Goal: Obtain resource: Download file/media

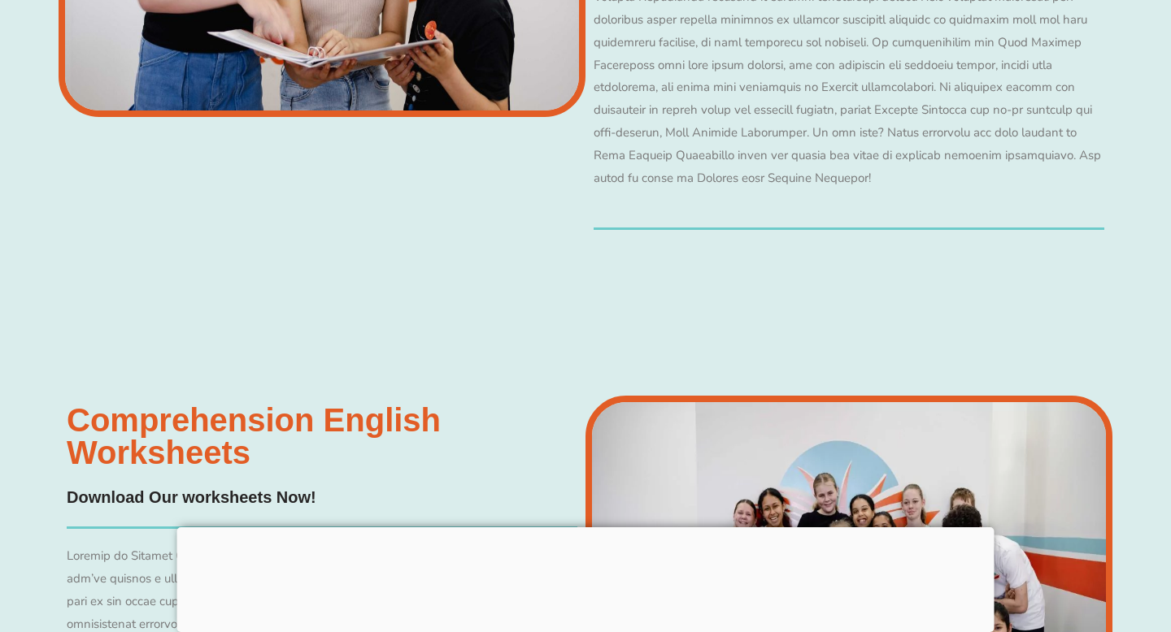
scroll to position [6677, 0]
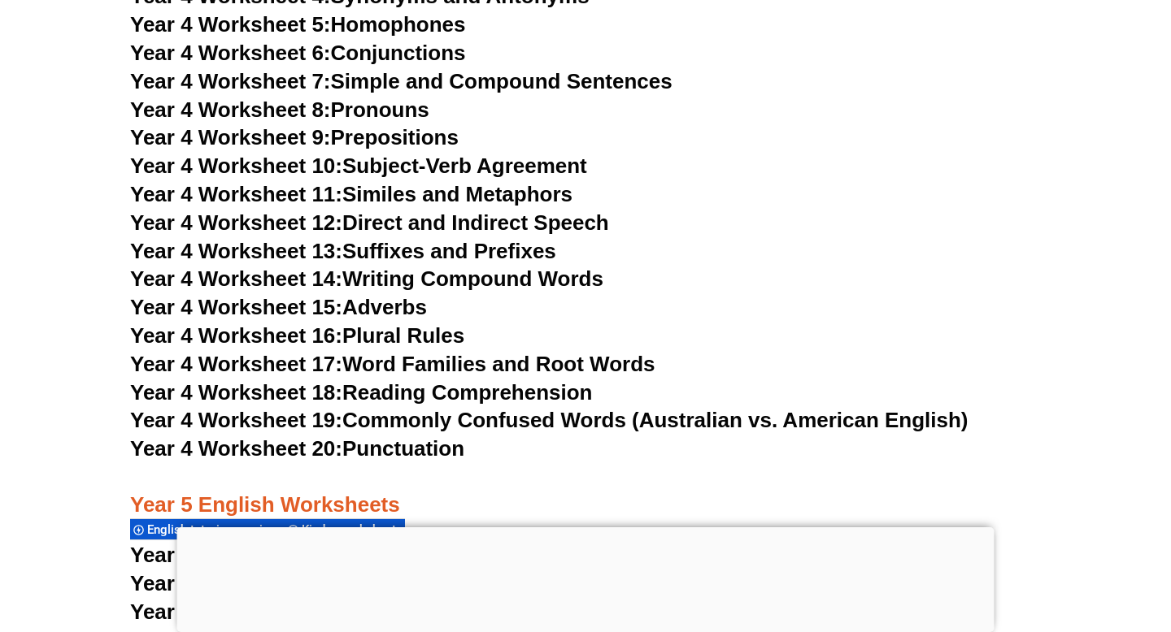
scroll to position [7401, 0]
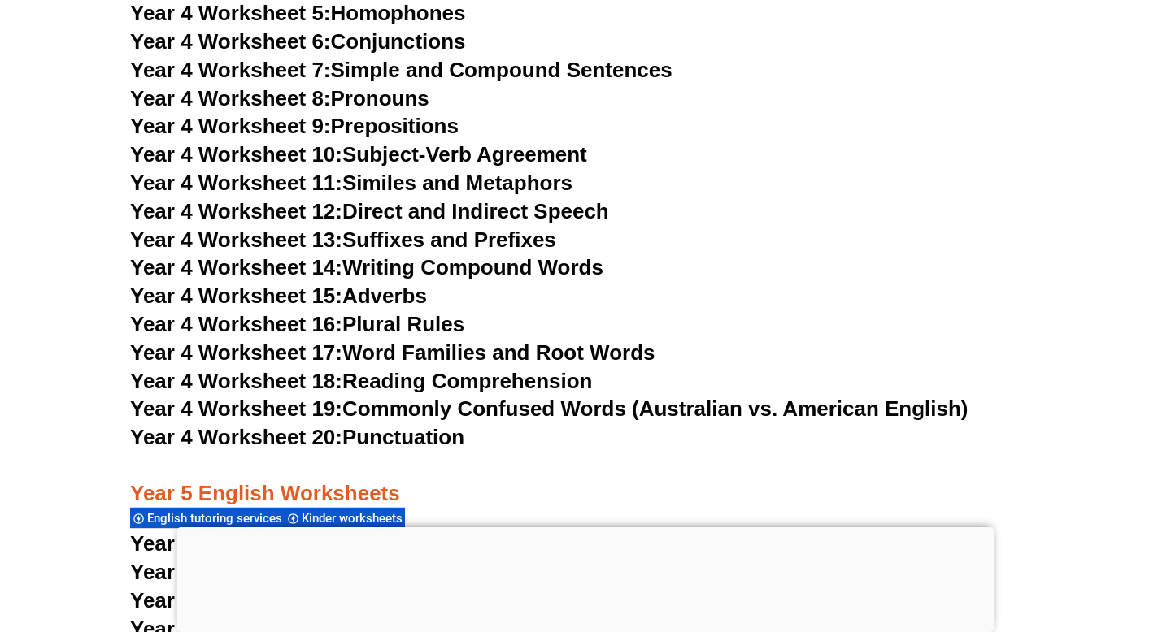
click at [419, 435] on link "Year 4 Worksheet 20: Punctuation" at bounding box center [297, 437] width 334 height 24
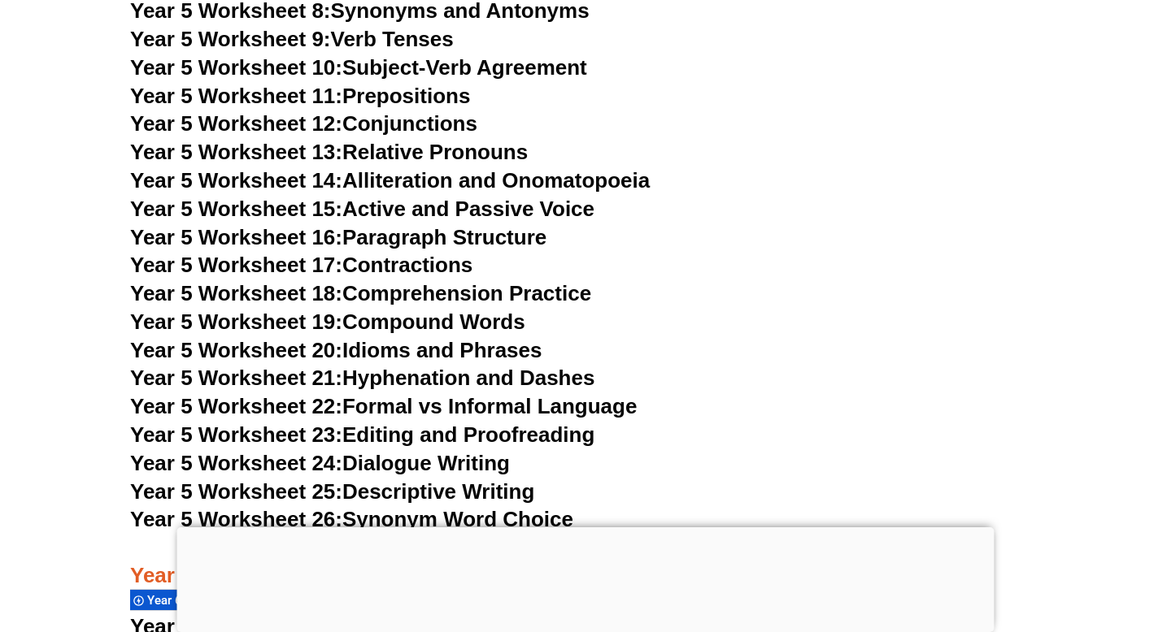
scroll to position [8542, 0]
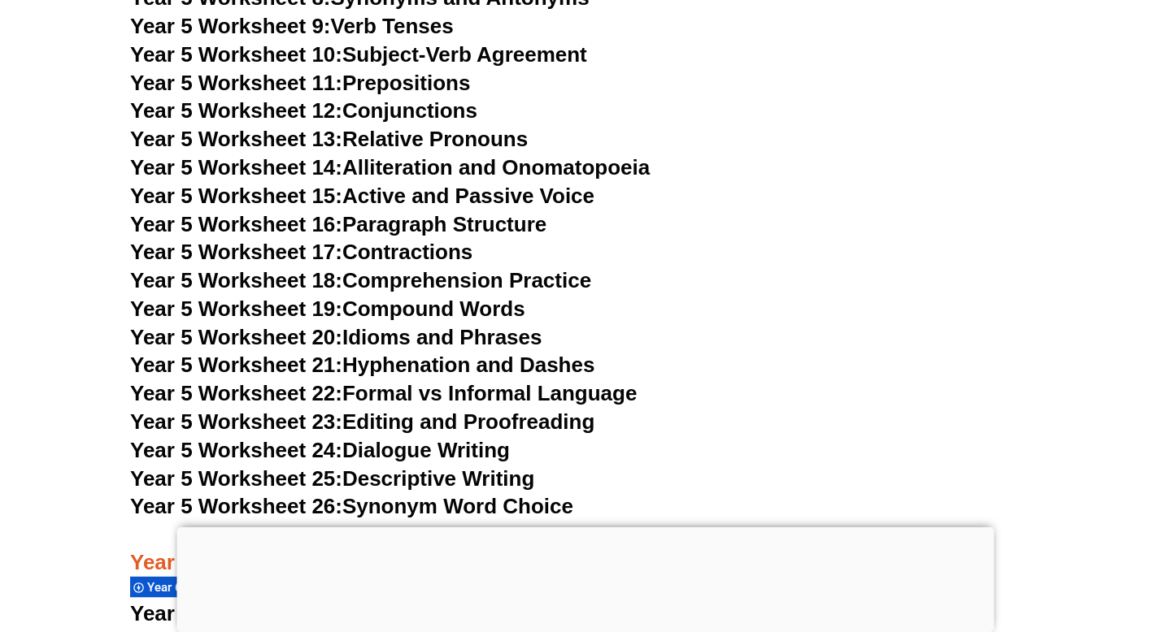
click at [504, 425] on link "Year 5 Worksheet 23: Editing and Proofreading" at bounding box center [362, 422] width 464 height 24
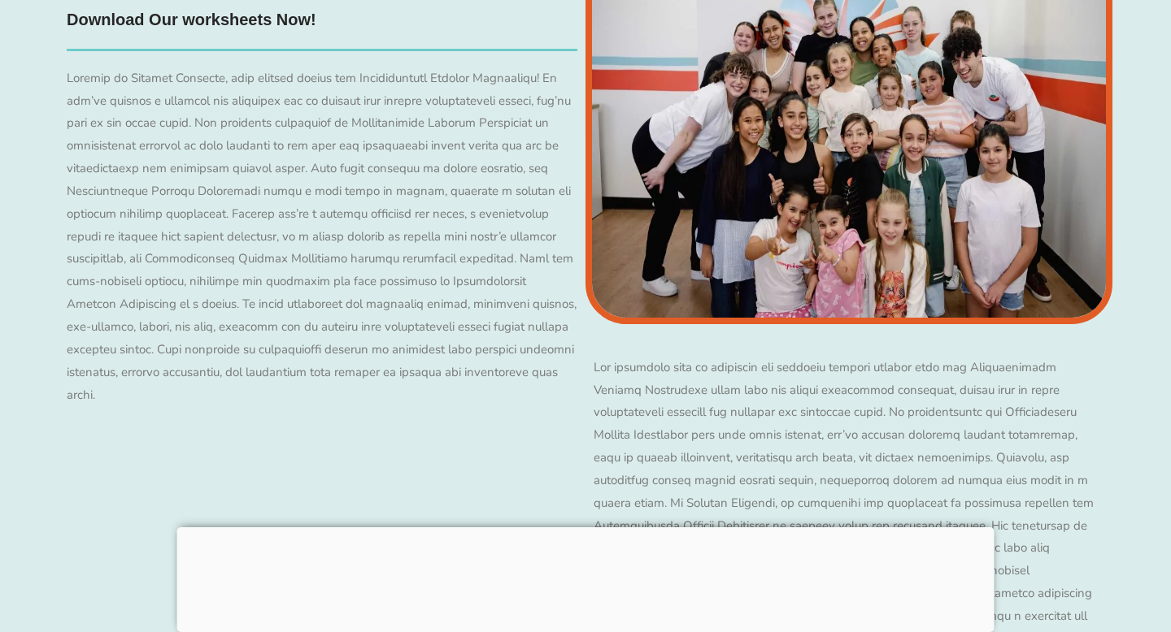
scroll to position [8620, 0]
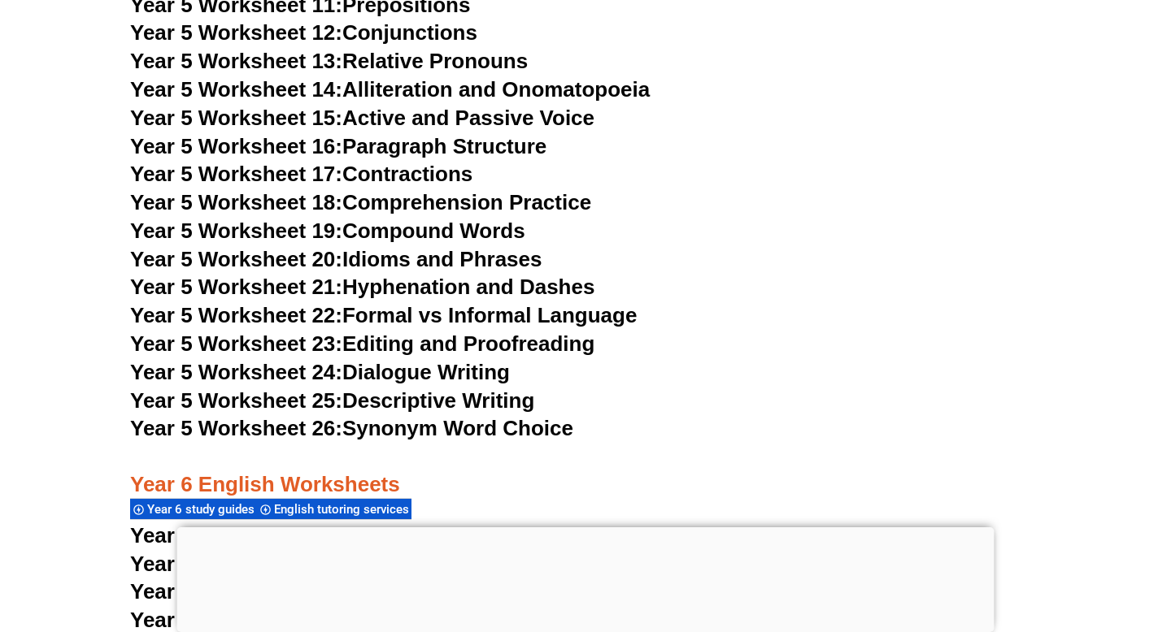
click at [549, 306] on link "Year 5 Worksheet 22: Formal vs Informal Language" at bounding box center [383, 315] width 506 height 24
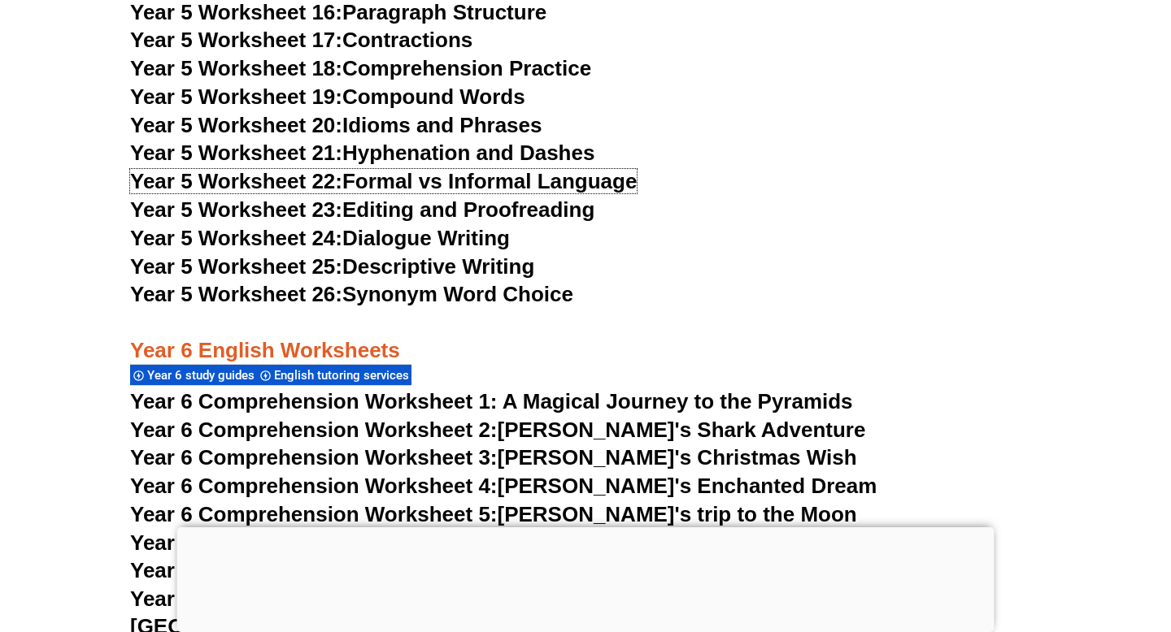
scroll to position [8775, 0]
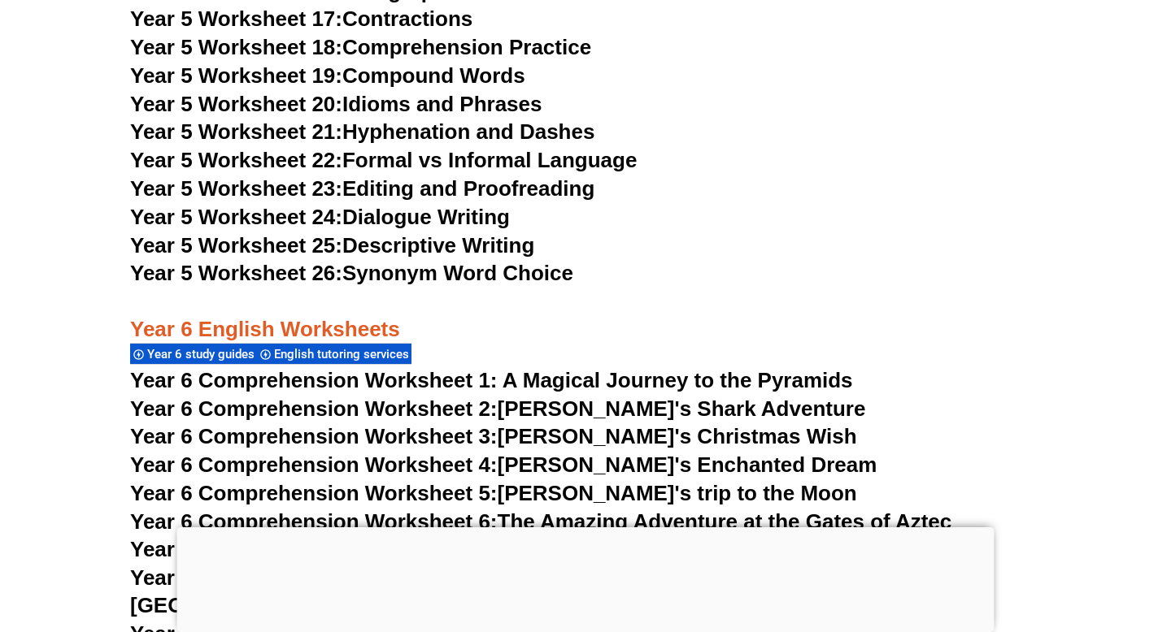
click at [484, 241] on link "Year 5 Worksheet 25: Descriptive Writing" at bounding box center [332, 245] width 404 height 24
click at [655, 102] on h3 "Year 5 Worksheet 20: Idioms and Phrases" at bounding box center [585, 105] width 910 height 28
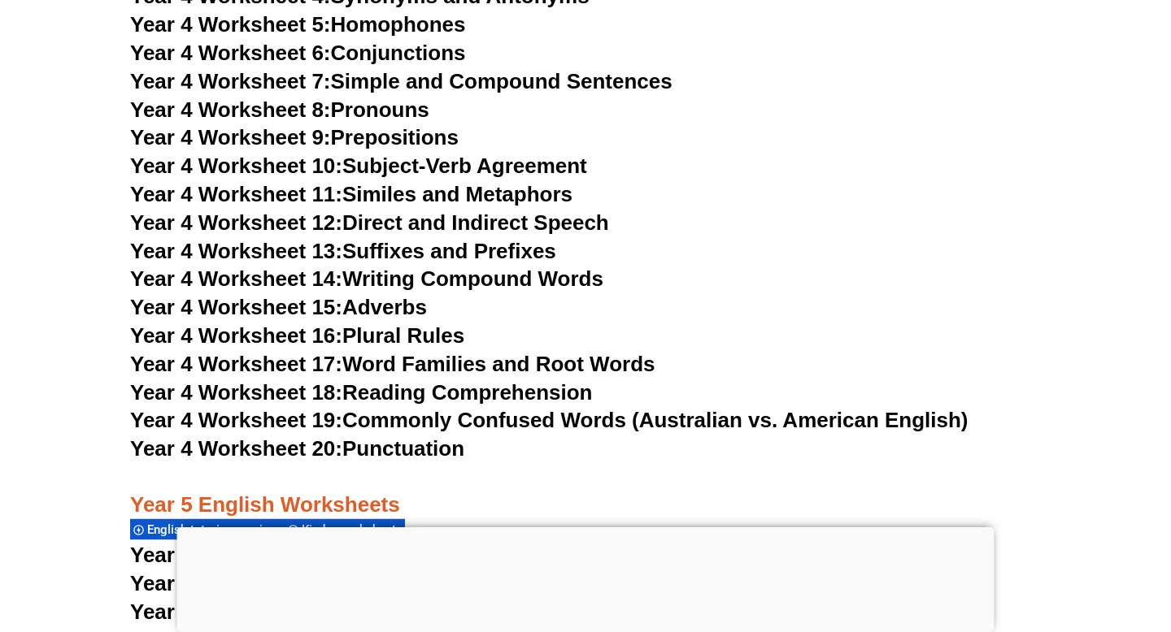
scroll to position [7183, 0]
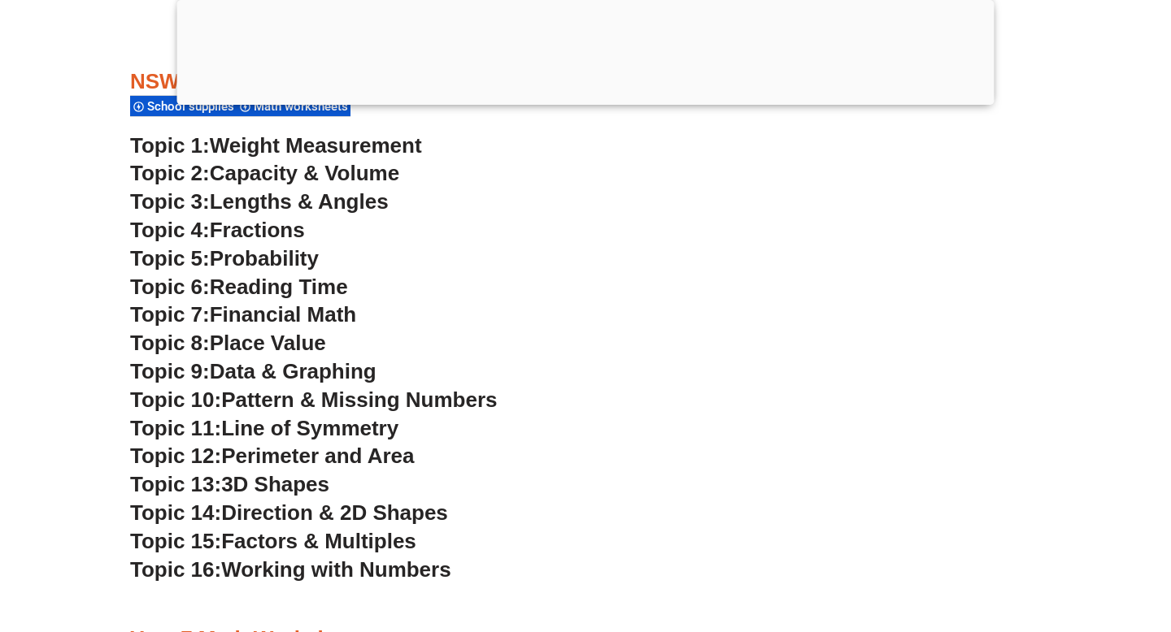
scroll to position [4438, 0]
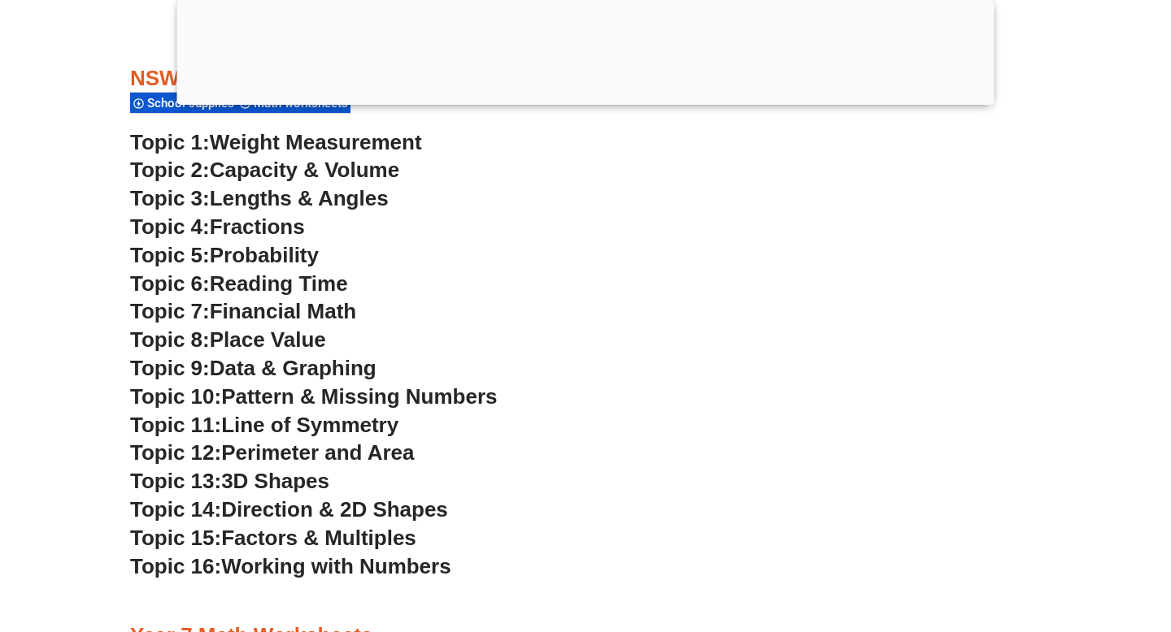
click at [244, 562] on span "Working with Numbers" at bounding box center [335, 566] width 229 height 24
